Goal: Check status: Check status

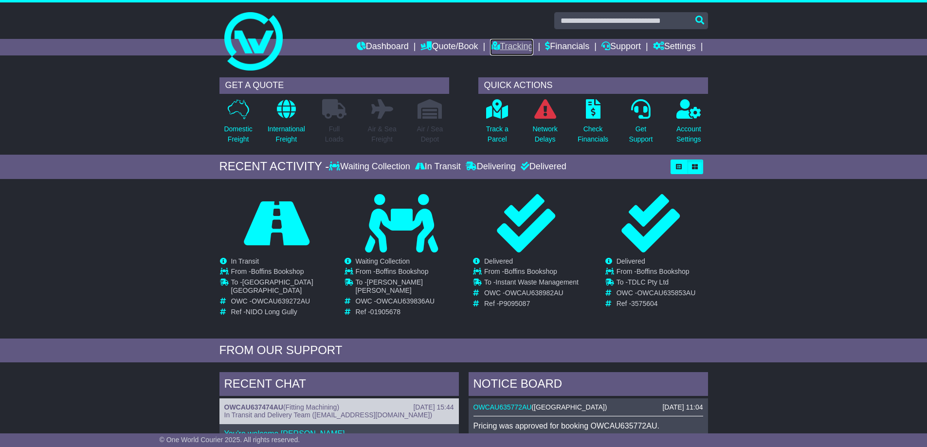
click at [490, 45] on link "Tracking" at bounding box center [511, 47] width 43 height 17
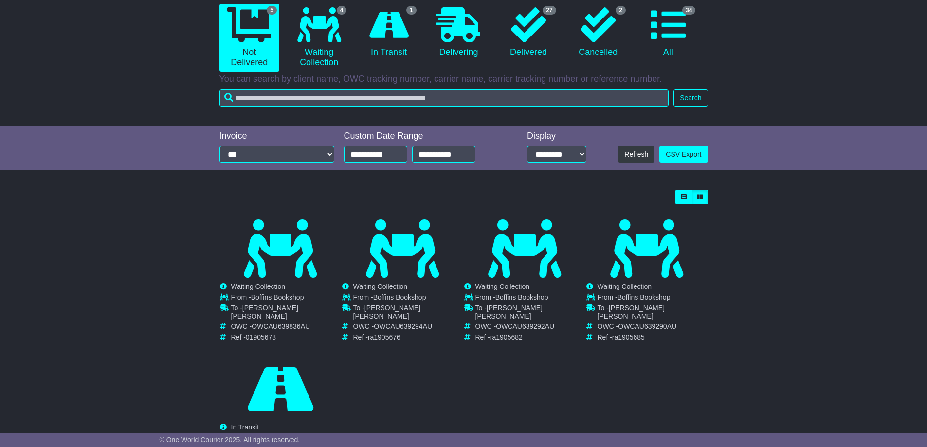
scroll to position [146, 0]
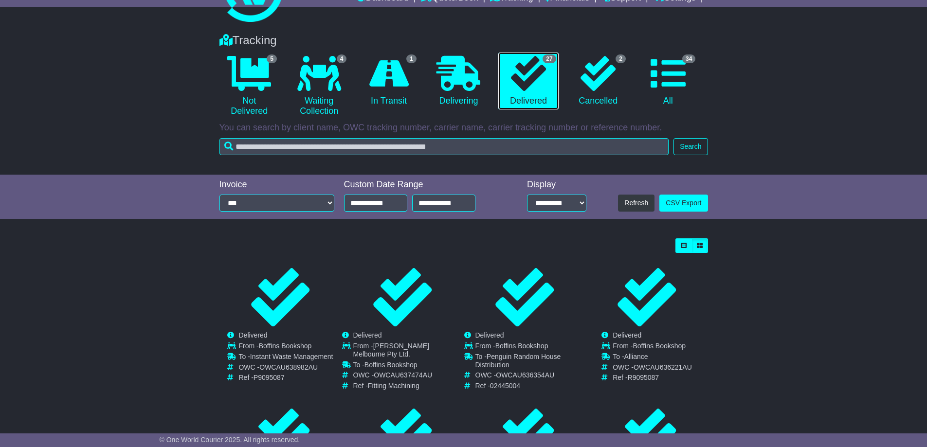
scroll to position [97, 0]
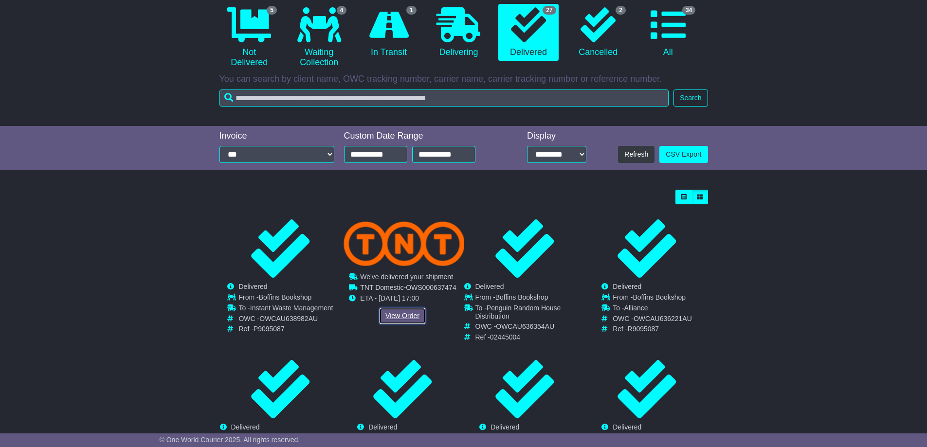
click at [405, 312] on link "View Order" at bounding box center [402, 315] width 47 height 17
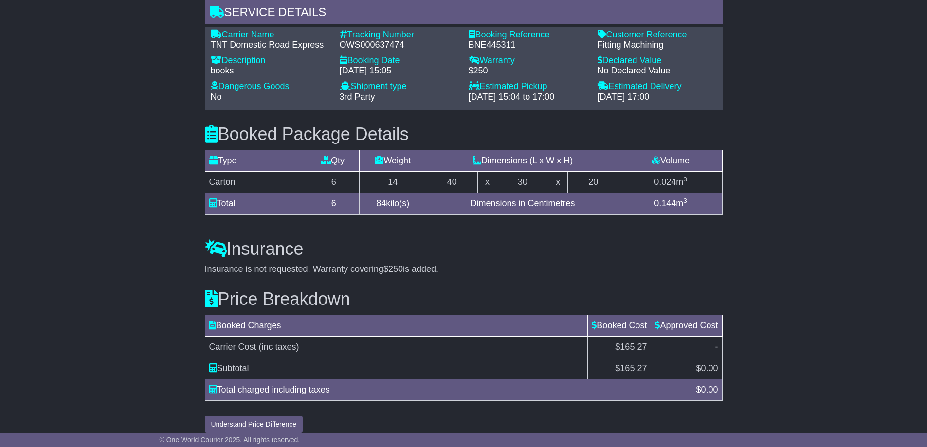
scroll to position [772, 0]
